Goal: Task Accomplishment & Management: Manage account settings

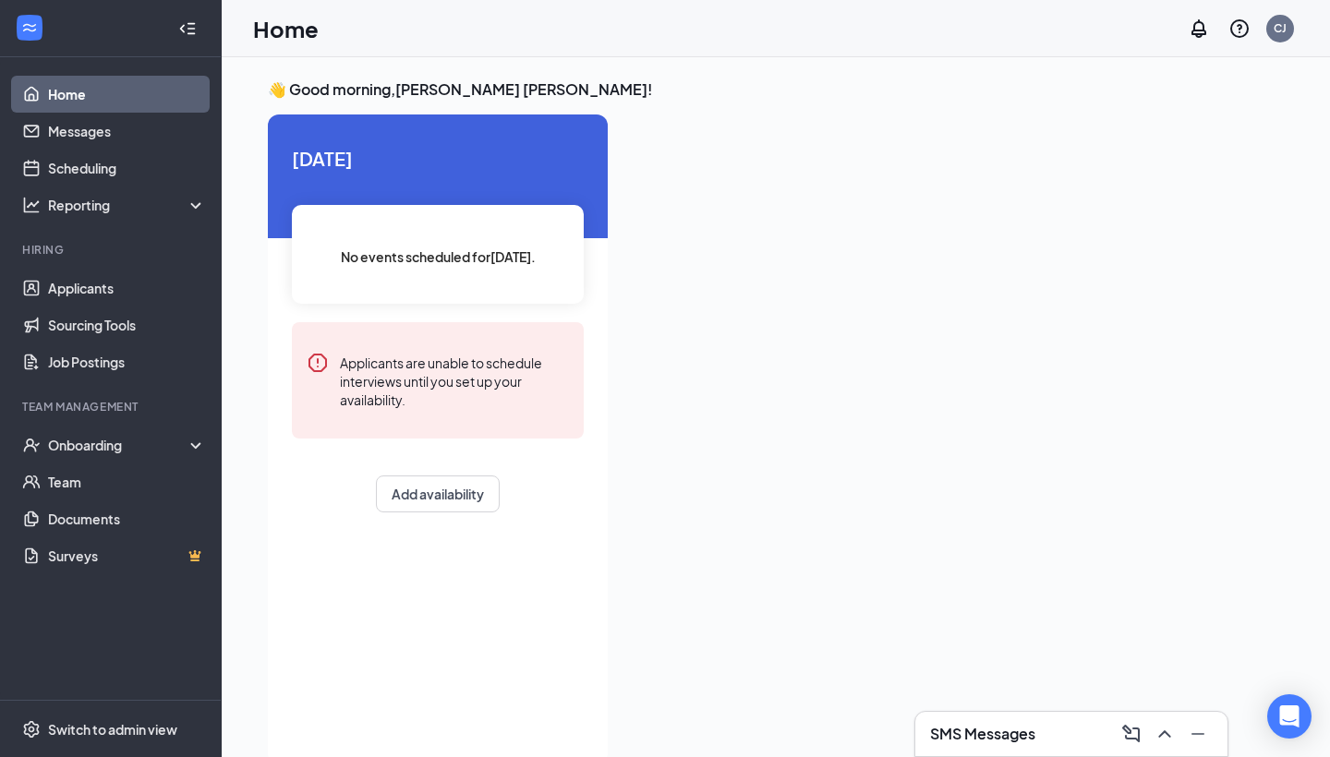
click at [1052, 724] on div "SMS Messages" at bounding box center [1071, 734] width 283 height 30
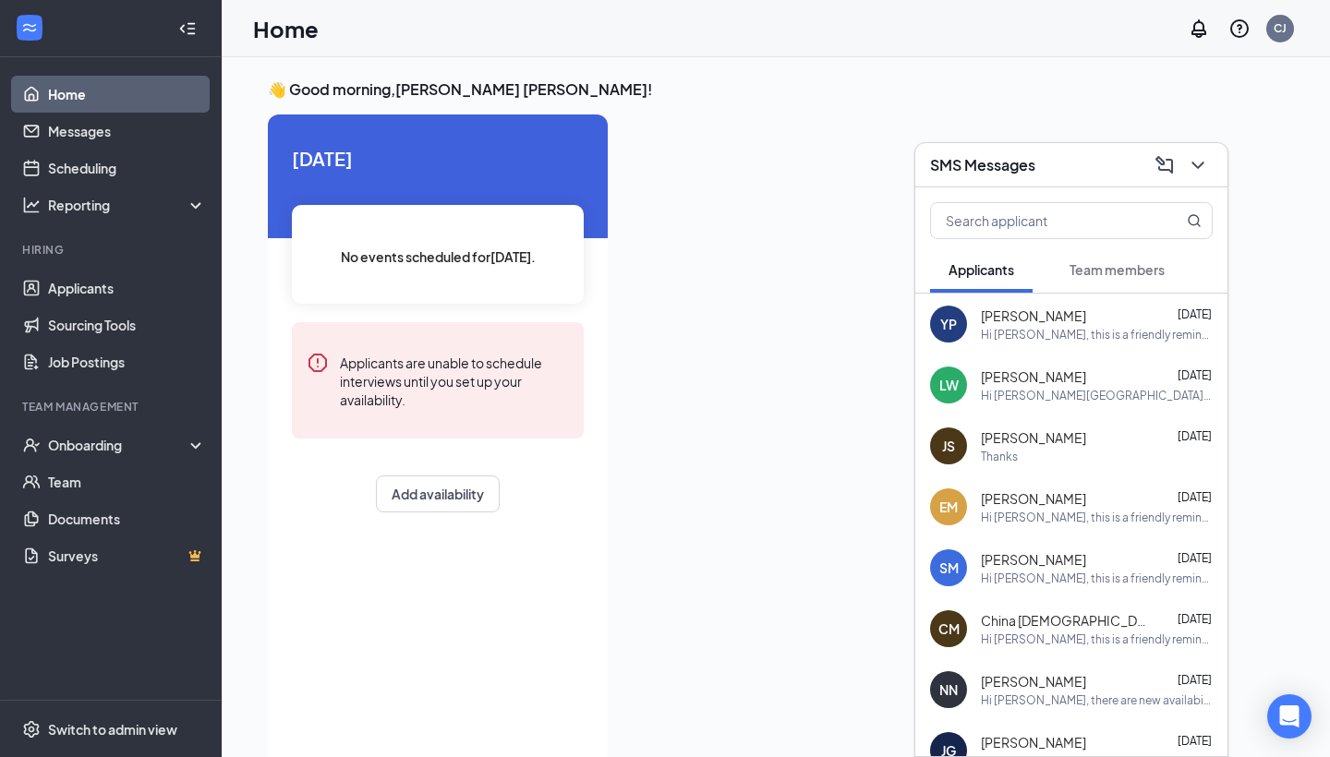
click at [1111, 268] on span "Team members" at bounding box center [1116, 269] width 95 height 17
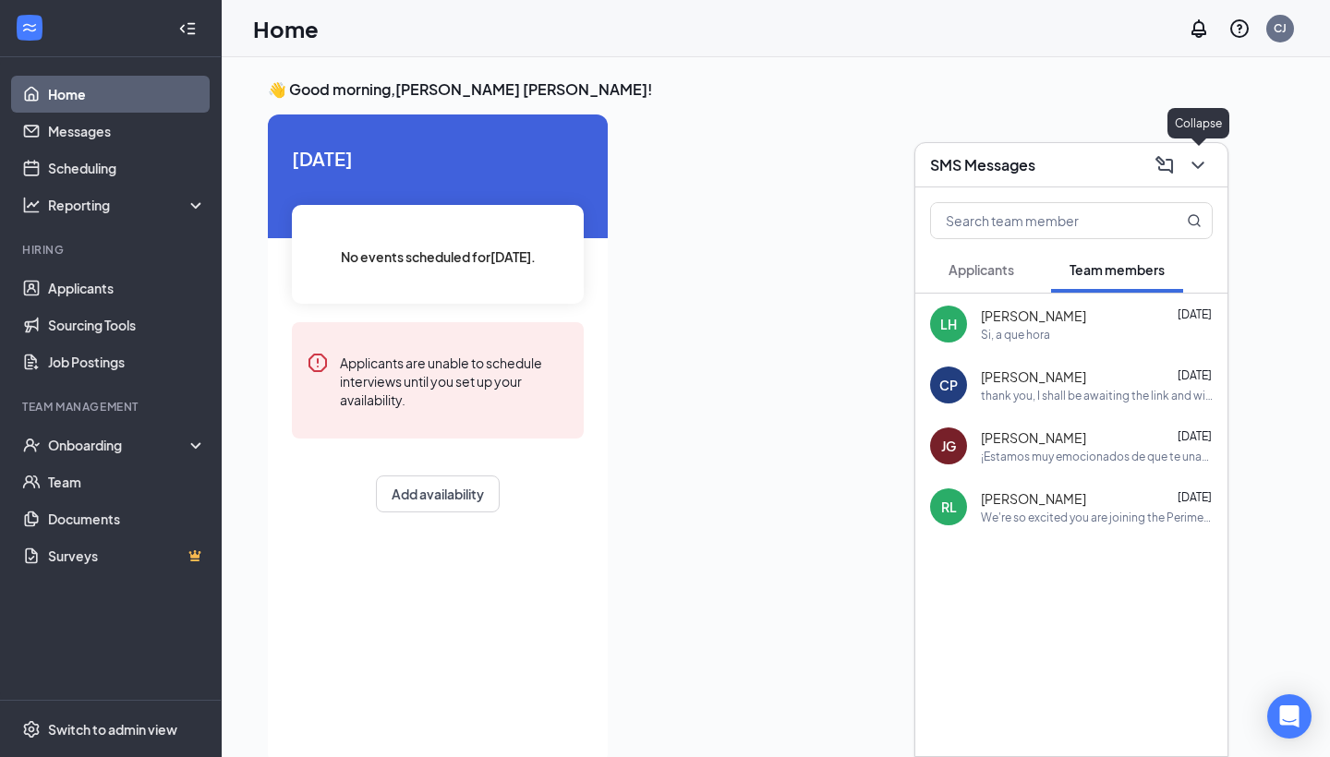
click at [1191, 162] on icon "ChevronDown" at bounding box center [1197, 165] width 22 height 22
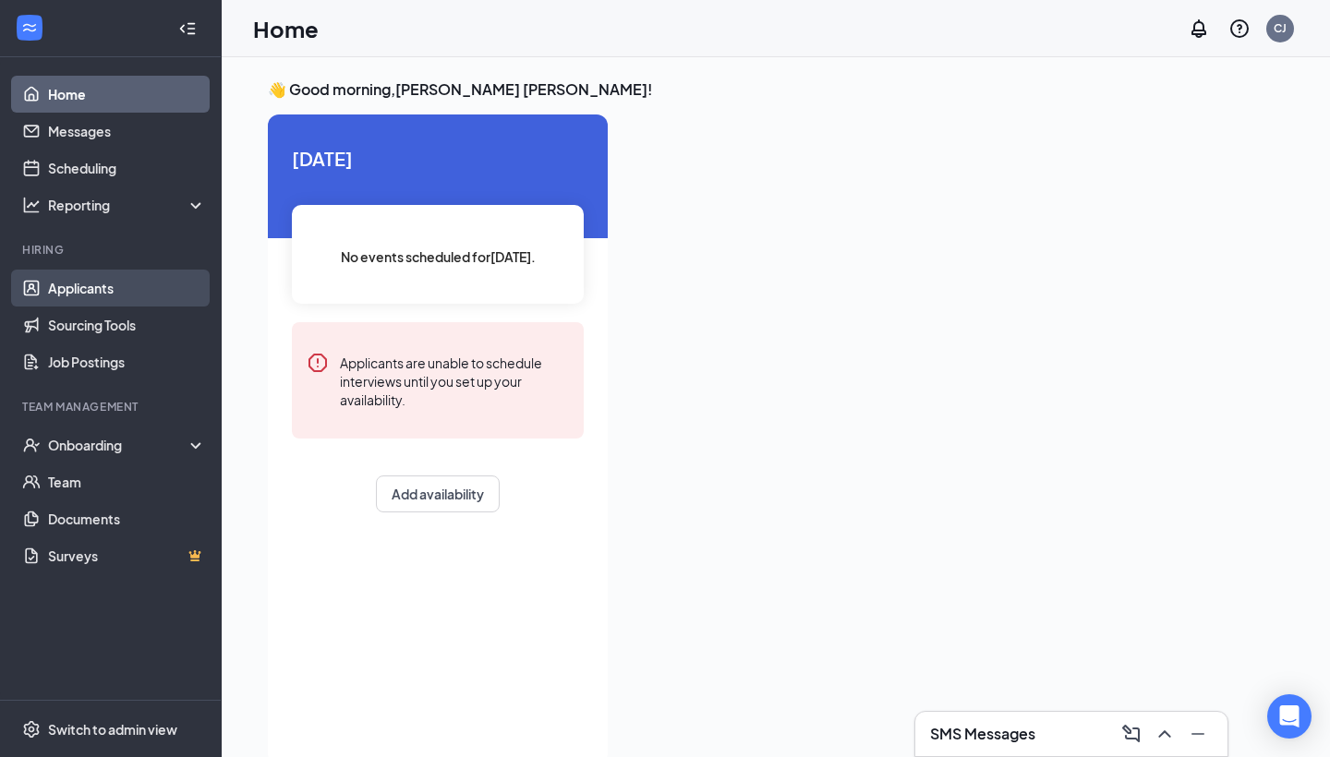
click at [102, 295] on link "Applicants" at bounding box center [127, 288] width 158 height 37
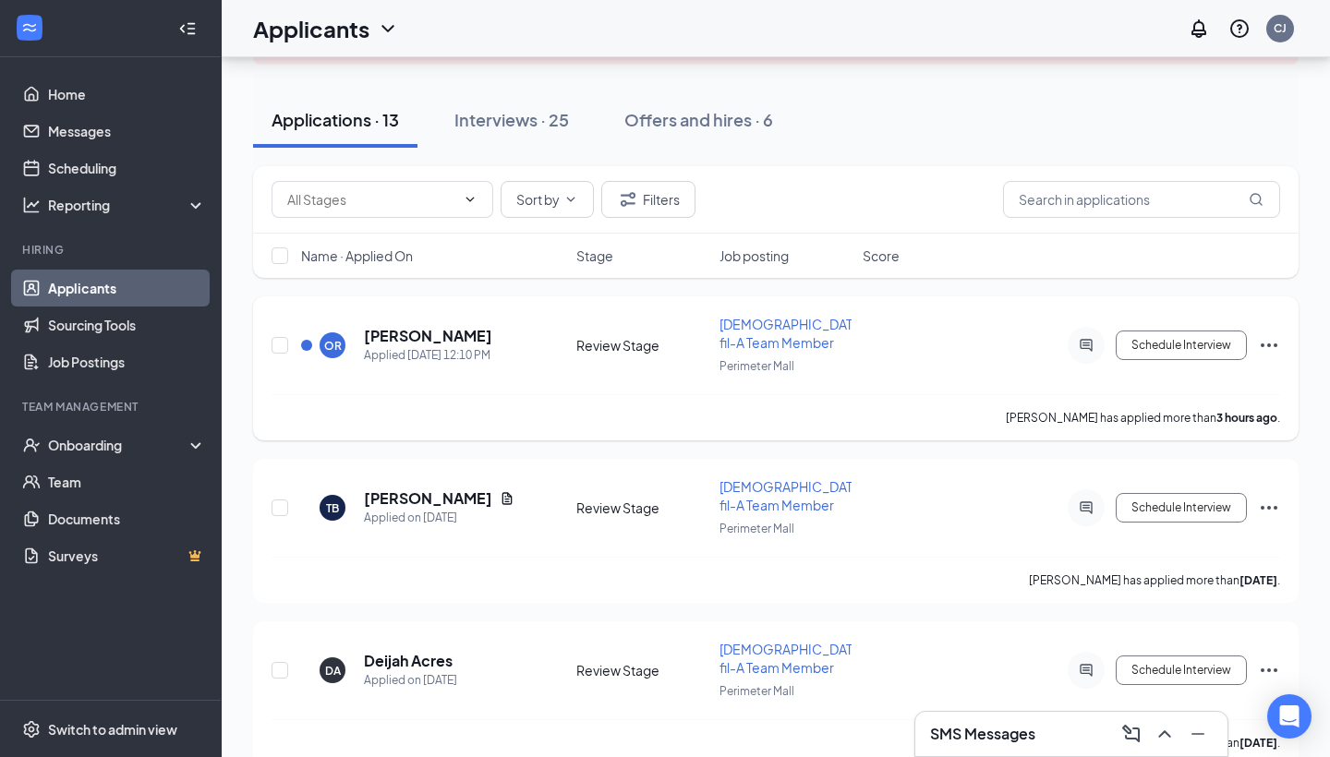
scroll to position [151, 0]
click at [400, 335] on h5 "[PERSON_NAME]" at bounding box center [428, 335] width 128 height 20
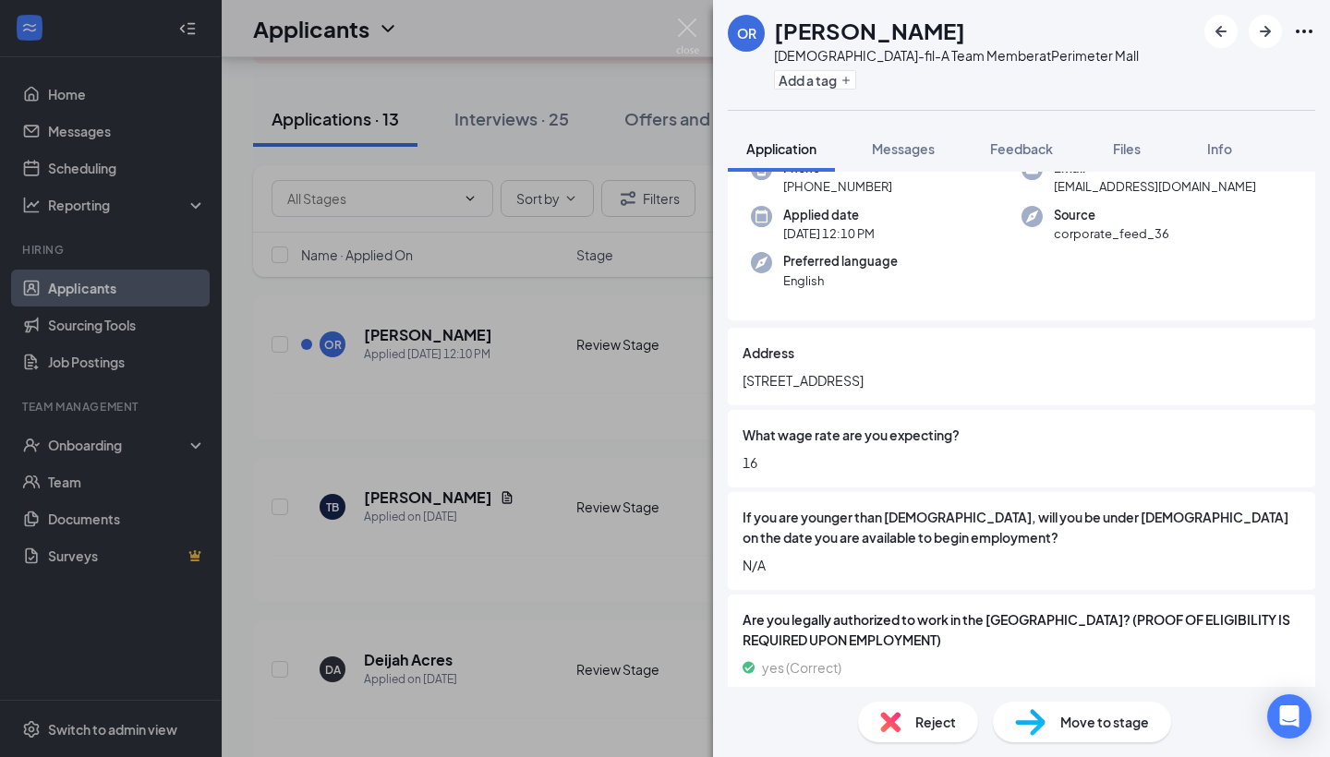
scroll to position [134, 0]
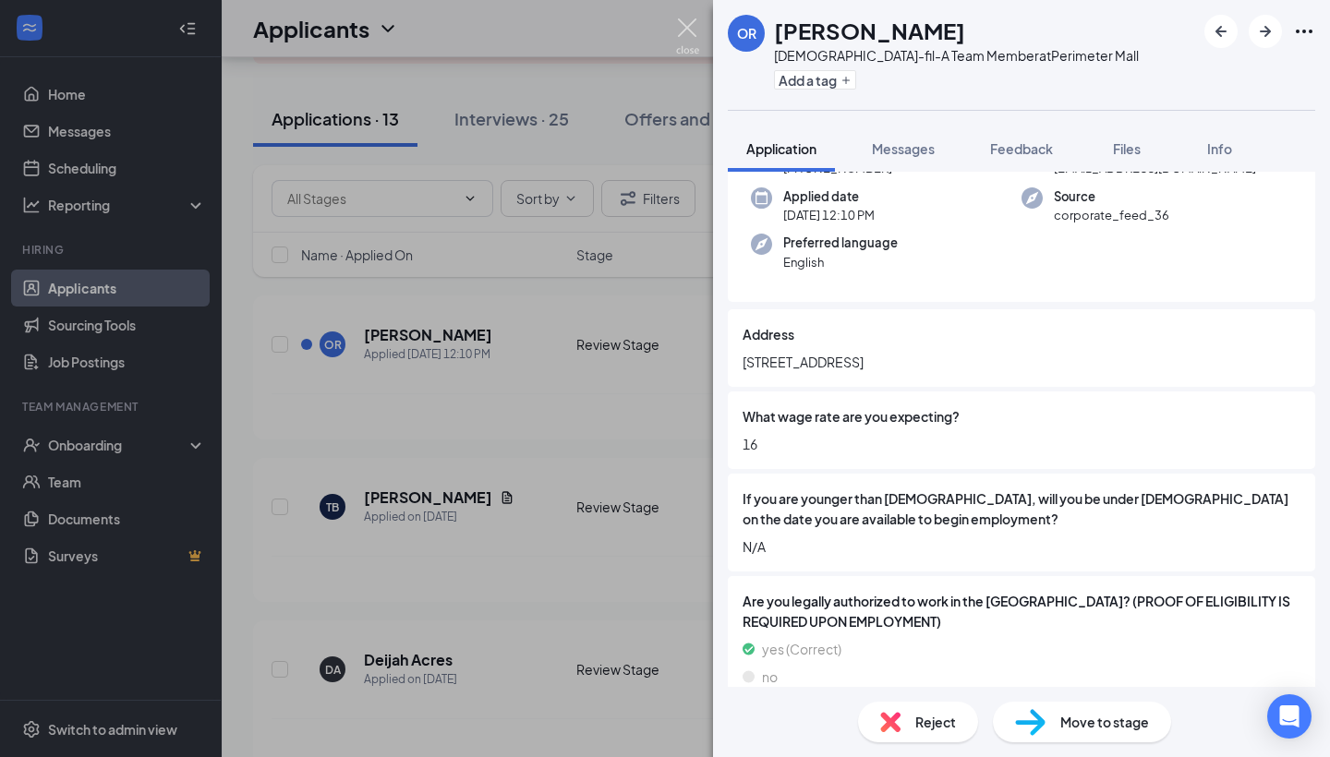
click at [682, 27] on img at bounding box center [687, 36] width 23 height 36
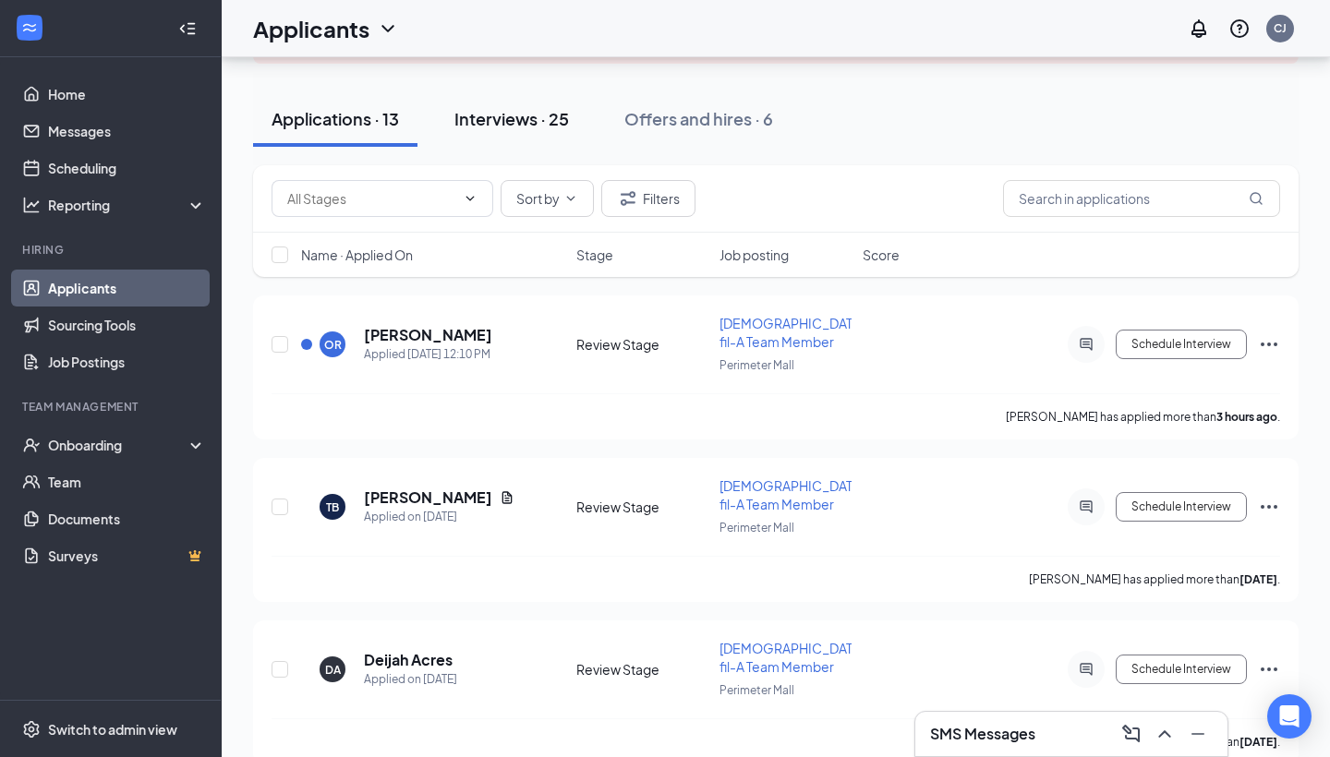
click at [510, 119] on div "Interviews · 25" at bounding box center [511, 118] width 114 height 23
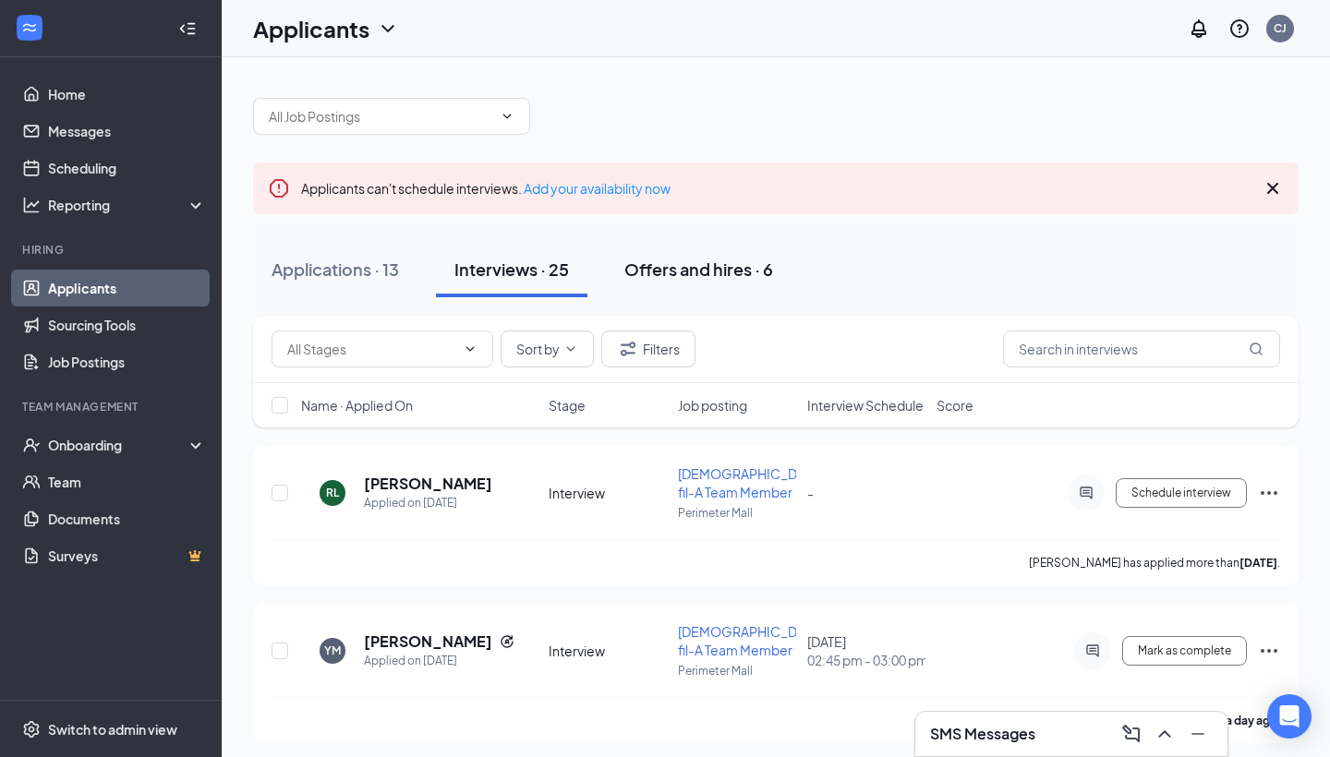
click at [688, 264] on div "Offers and hires · 6" at bounding box center [698, 269] width 149 height 23
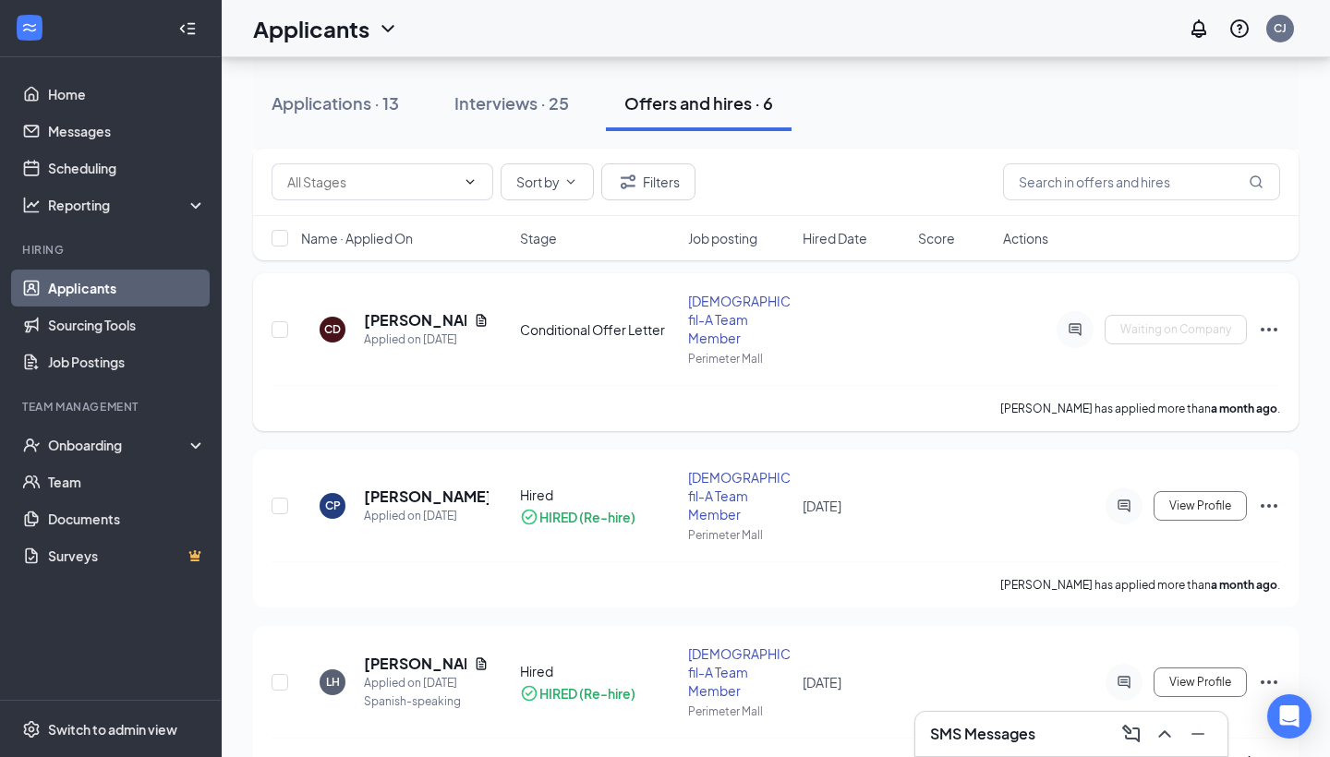
scroll to position [360, 0]
click at [408, 308] on h5 "[PERSON_NAME]" at bounding box center [415, 318] width 102 height 20
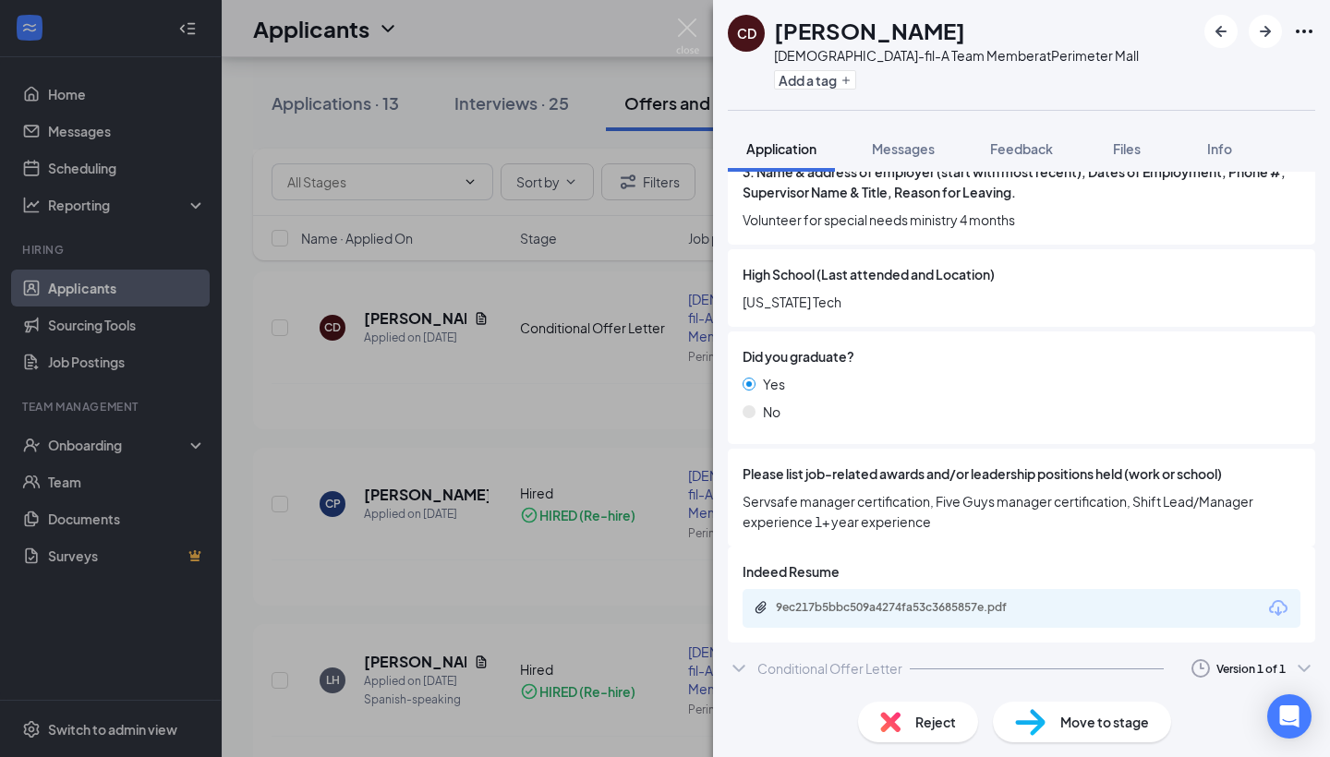
scroll to position [1817, 0]
click at [992, 600] on div "9ec217b5bbc509a4274fa53c3685857e.pdf" at bounding box center [905, 607] width 259 height 15
click at [690, 30] on img at bounding box center [687, 36] width 23 height 36
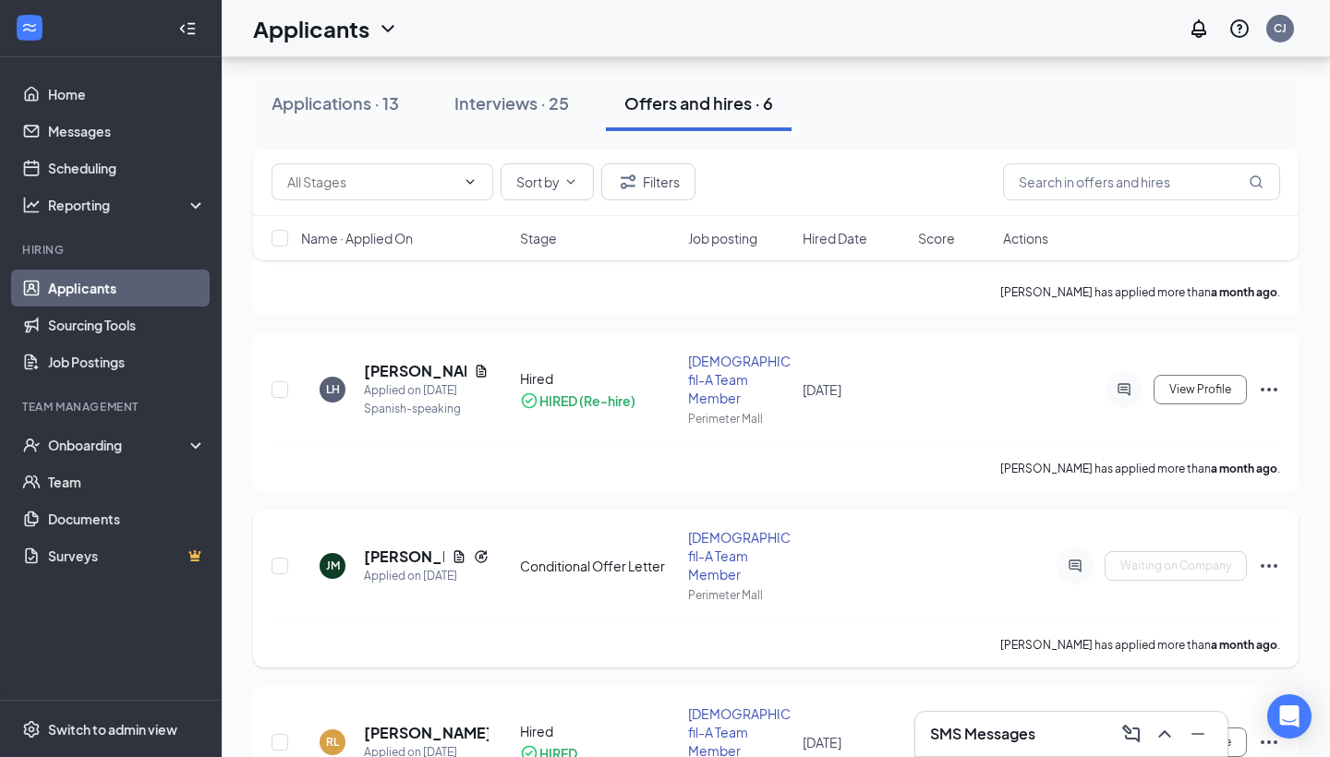
scroll to position [650, 0]
click at [90, 136] on link "Messages" at bounding box center [127, 131] width 158 height 37
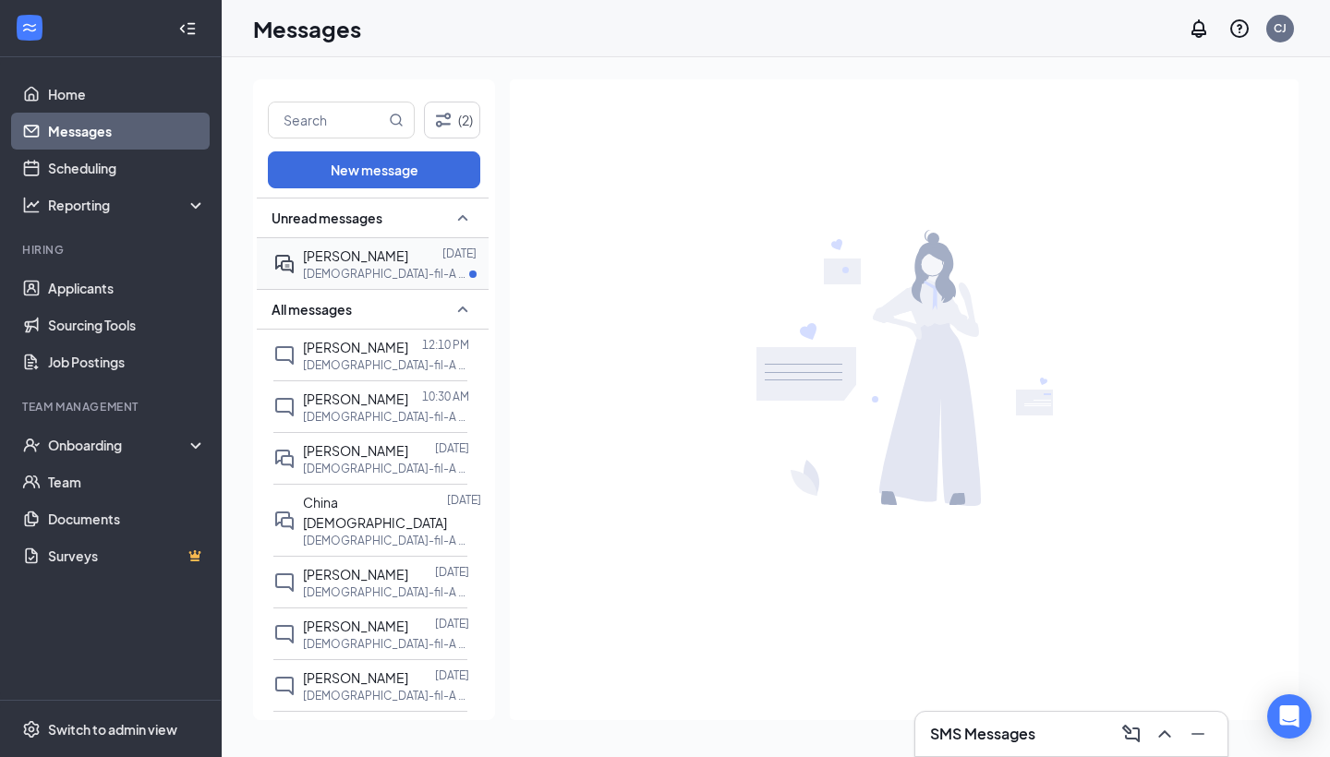
click at [401, 271] on p "[DEMOGRAPHIC_DATA]-fil-A Team Member at [GEOGRAPHIC_DATA]" at bounding box center [386, 274] width 166 height 16
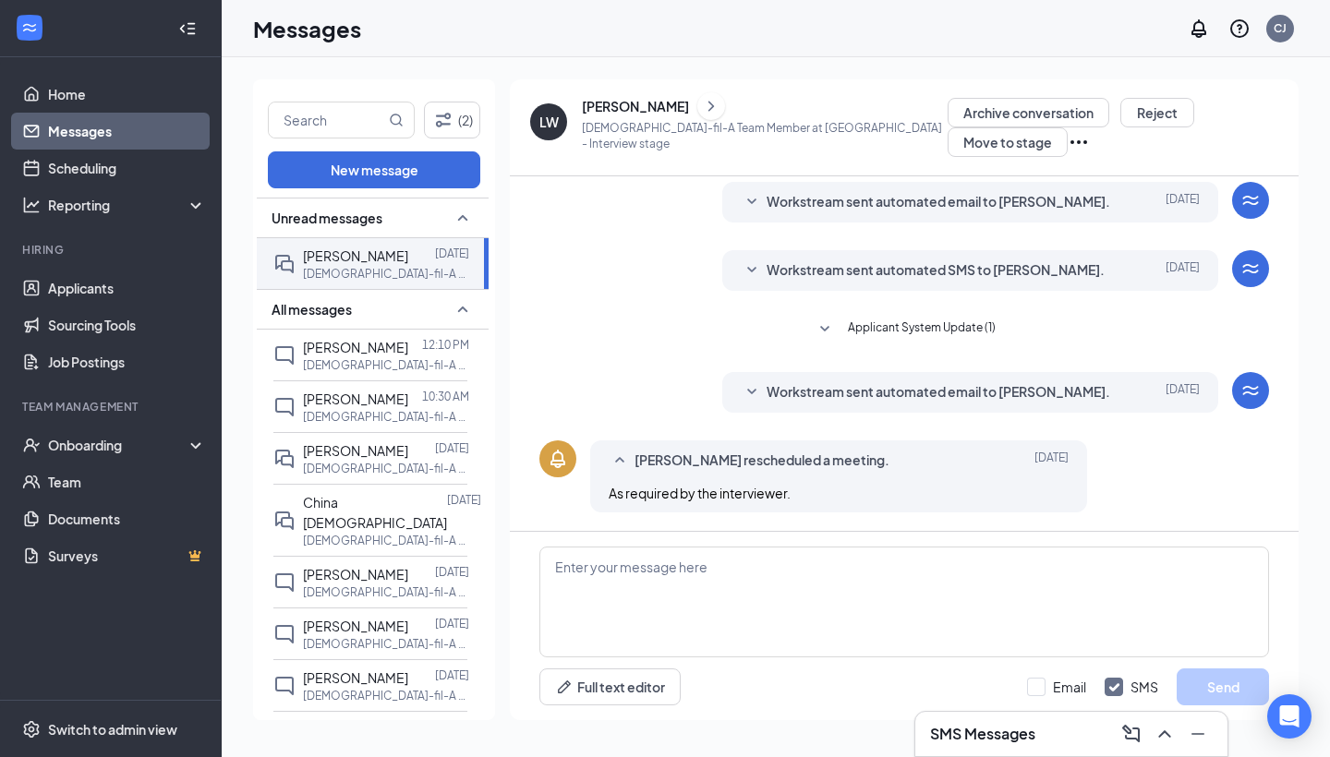
scroll to position [632, 0]
click at [121, 173] on link "Scheduling" at bounding box center [127, 168] width 158 height 37
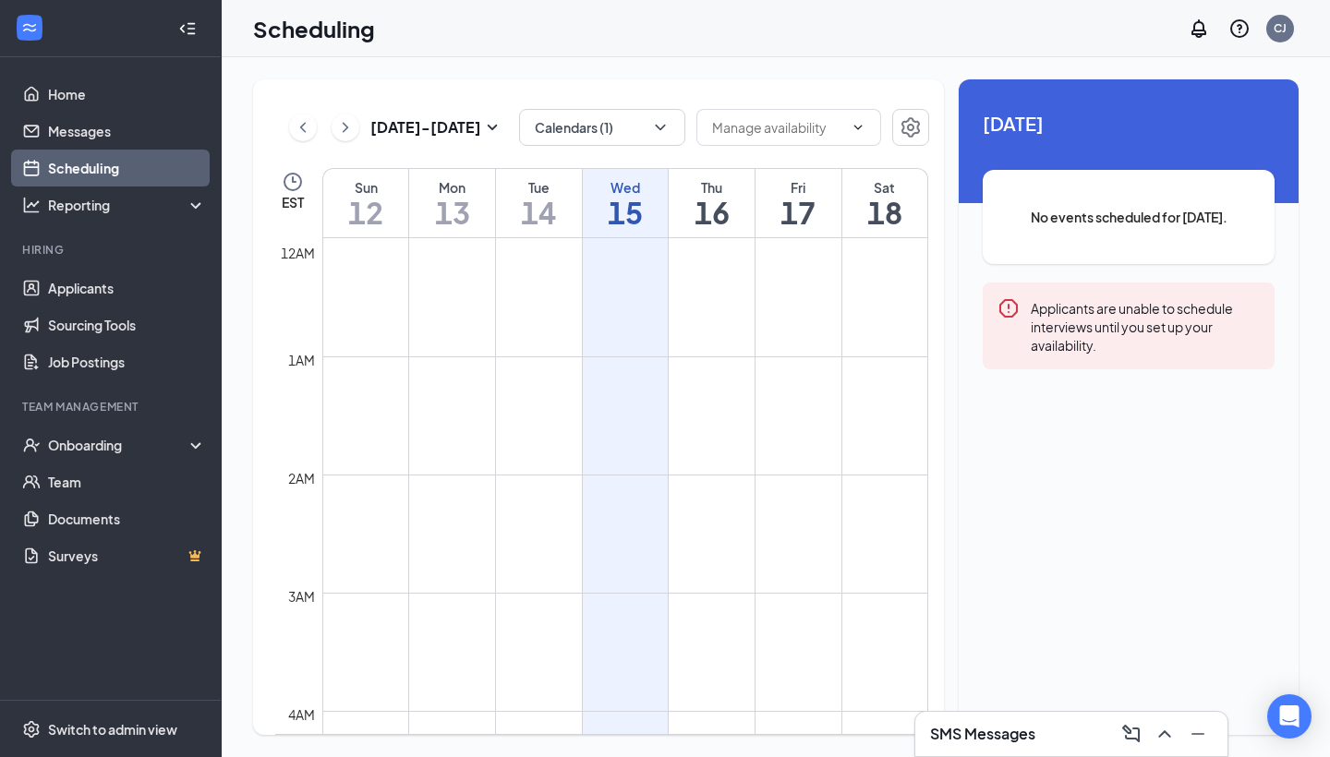
scroll to position [908, 0]
click at [659, 126] on icon "ChevronDown" at bounding box center [660, 127] width 18 height 18
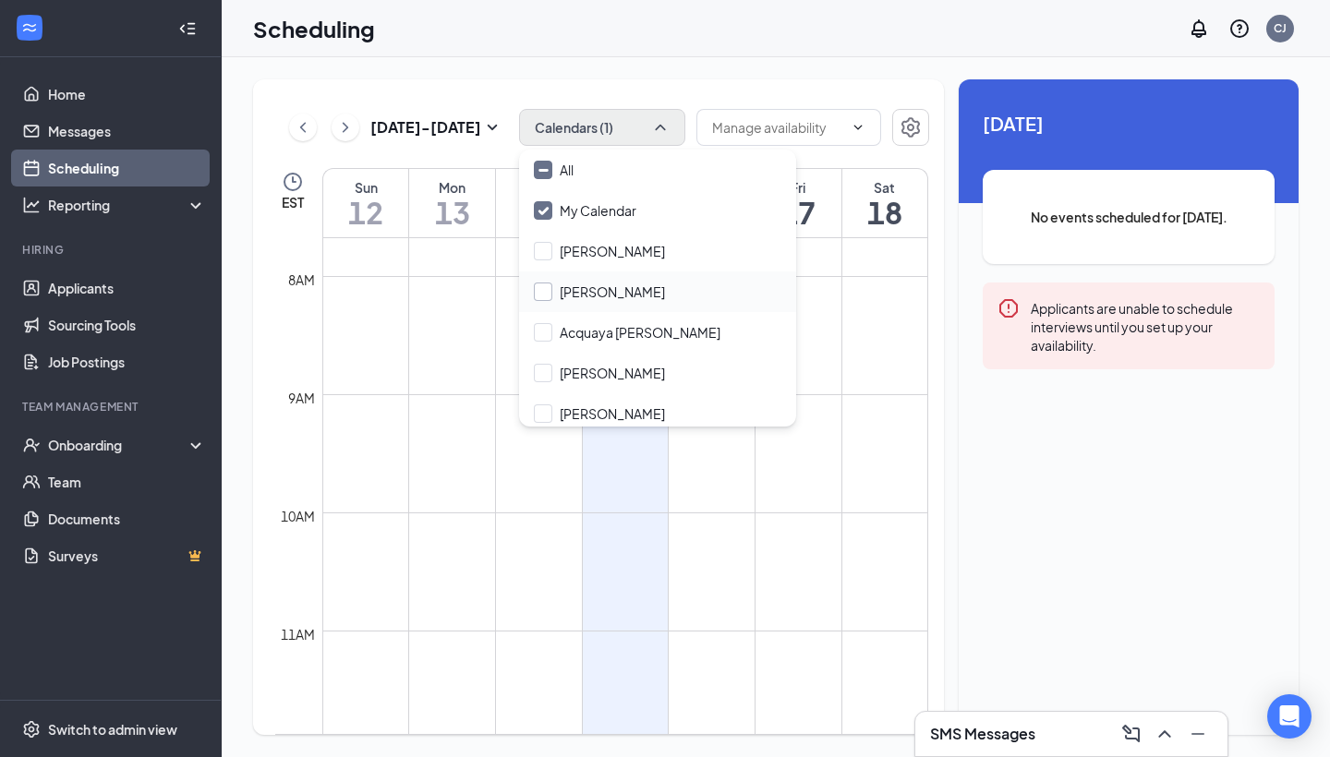
click at [544, 295] on div at bounding box center [543, 292] width 18 height 18
click at [544, 295] on input "[PERSON_NAME]" at bounding box center [599, 292] width 131 height 18
click at [542, 293] on input "[PERSON_NAME]" at bounding box center [599, 292] width 131 height 18
checkbox input "true"
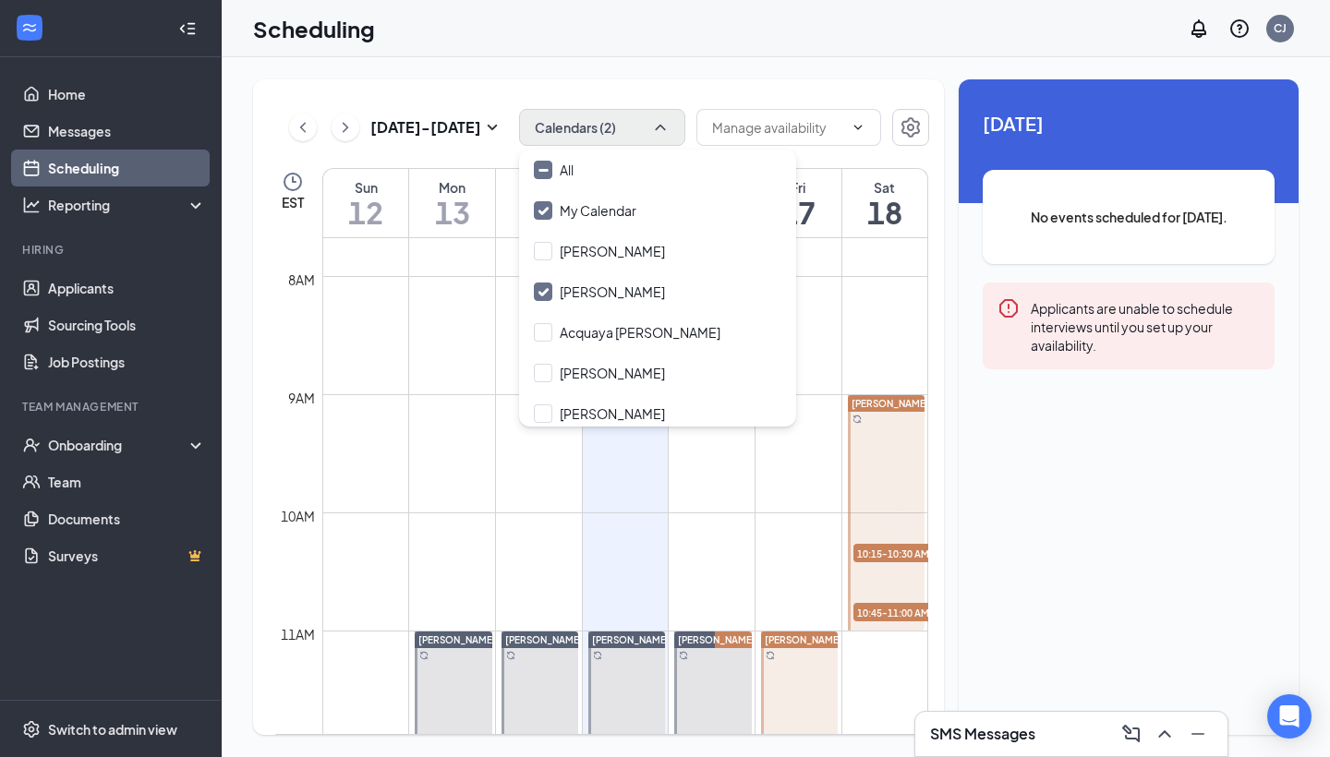
click at [663, 127] on icon "ChevronUp" at bounding box center [660, 128] width 10 height 6
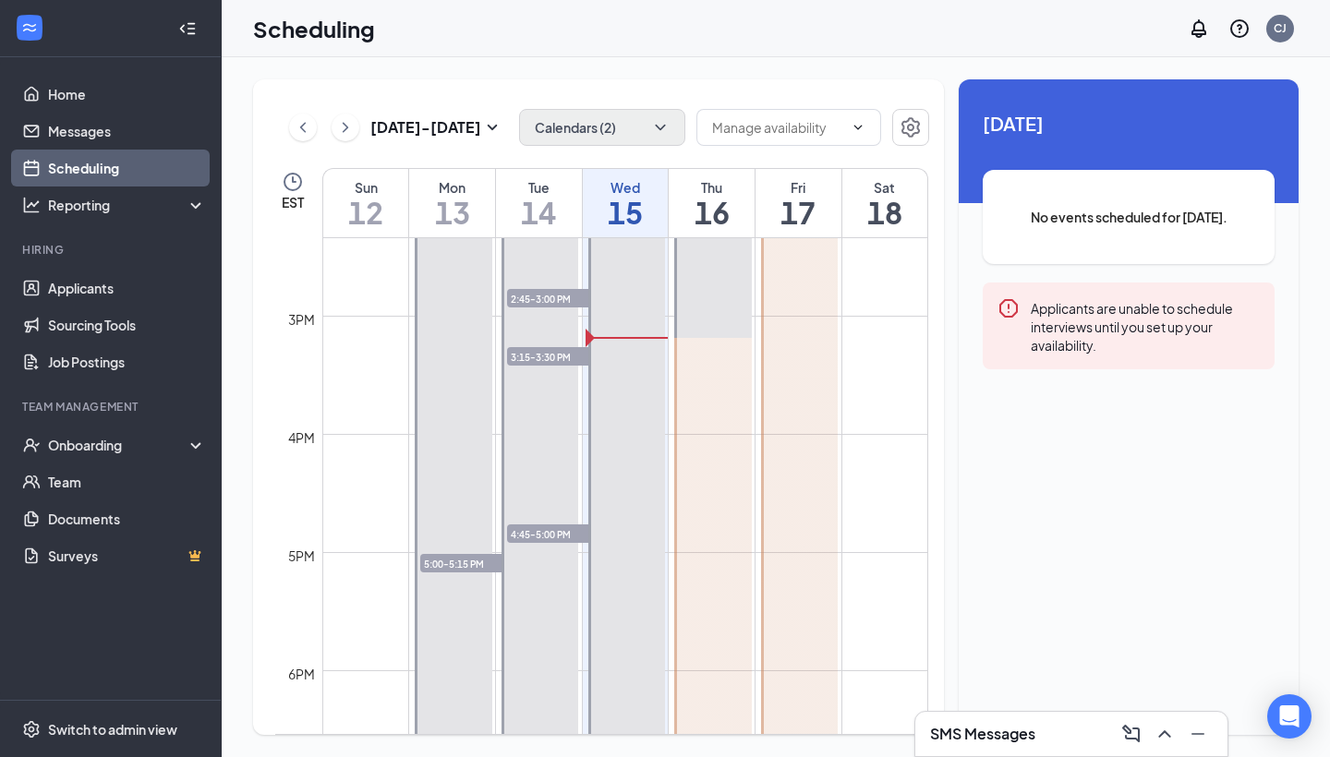
scroll to position [1695, 0]
